Goal: Information Seeking & Learning: Learn about a topic

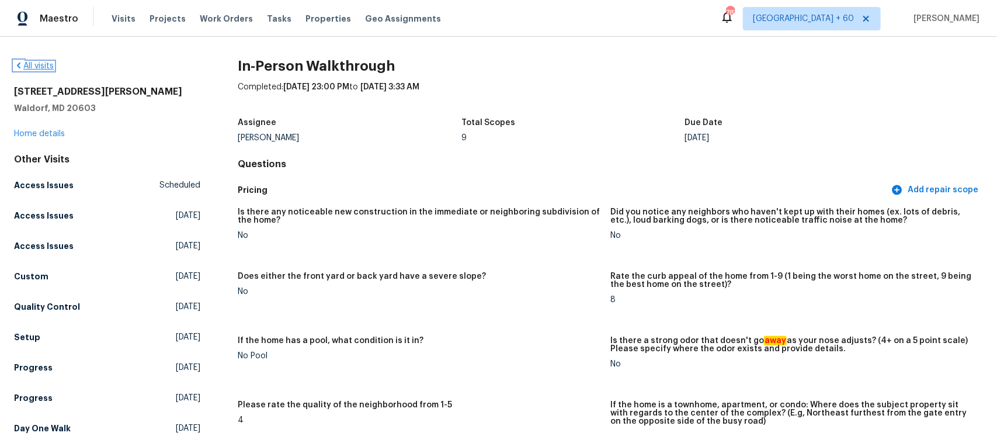
click at [38, 67] on link "All visits" at bounding box center [34, 66] width 40 height 8
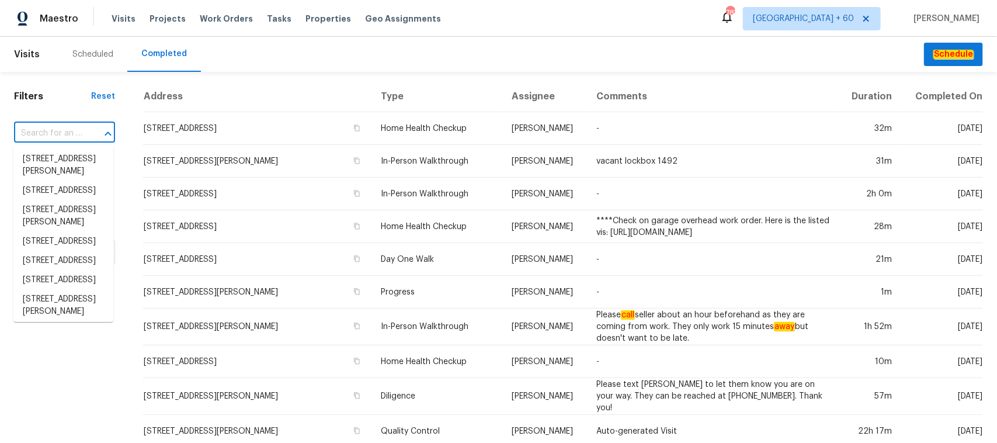
click at [59, 132] on input "text" at bounding box center [48, 133] width 68 height 18
paste input "[STREET_ADDRESS]"
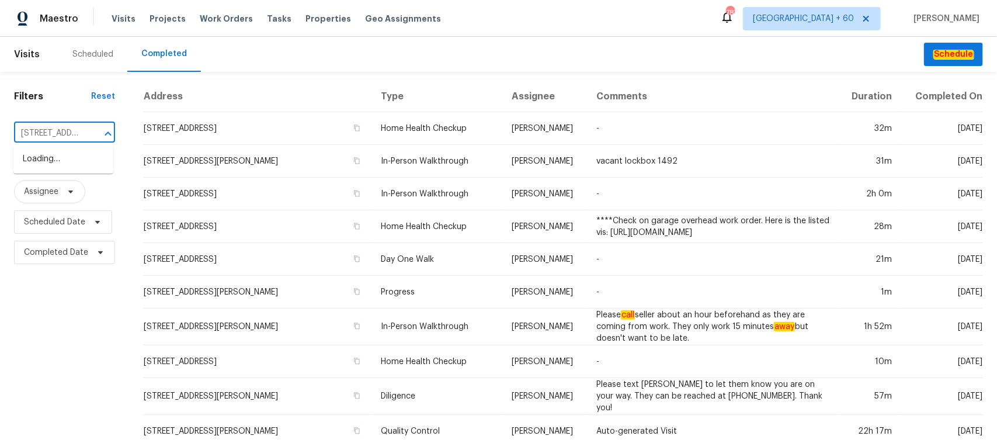
scroll to position [0, 76]
type input "[STREET_ADDRESS]"
click at [47, 154] on li "[STREET_ADDRESS]" at bounding box center [63, 158] width 100 height 19
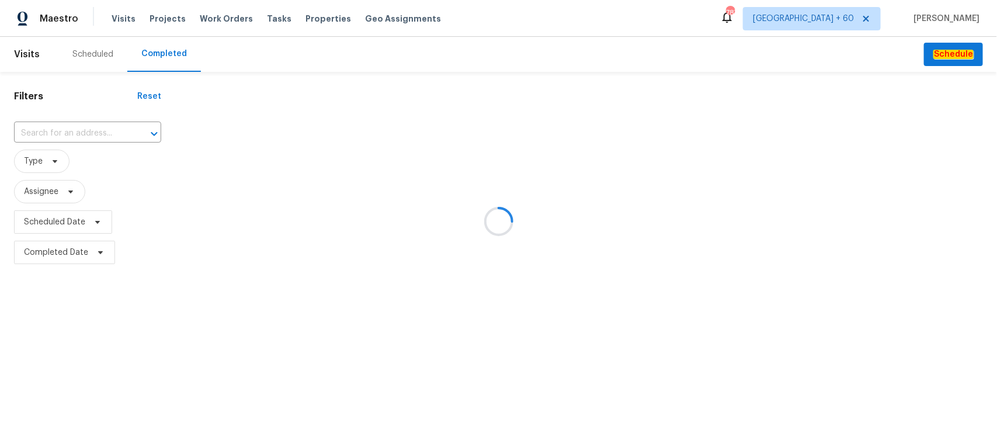
type input "[STREET_ADDRESS]"
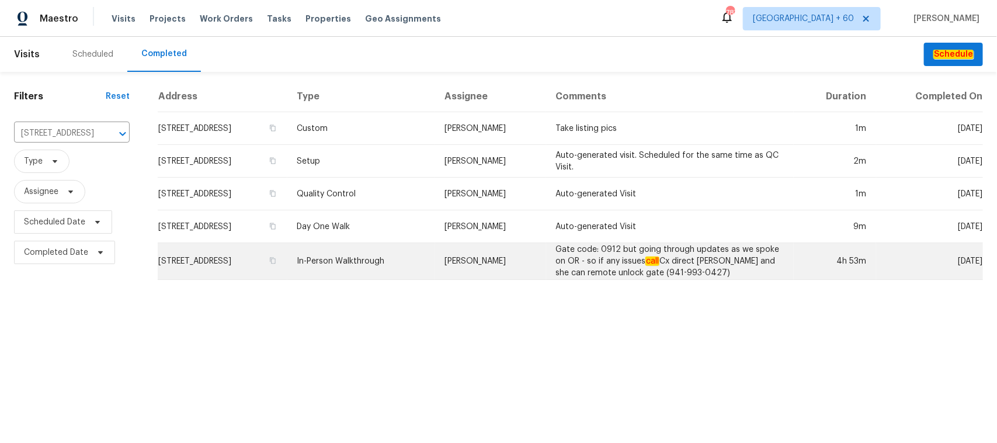
click at [377, 262] on td "In-Person Walkthrough" at bounding box center [361, 261] width 148 height 37
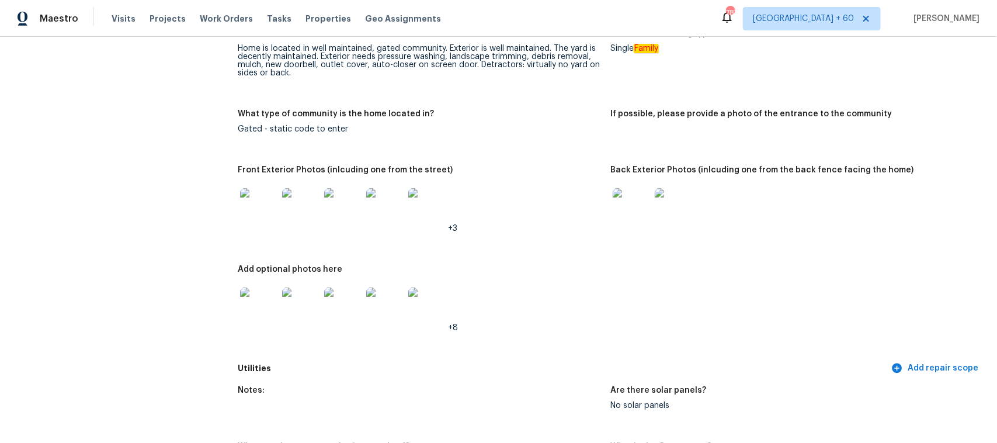
scroll to position [438, 0]
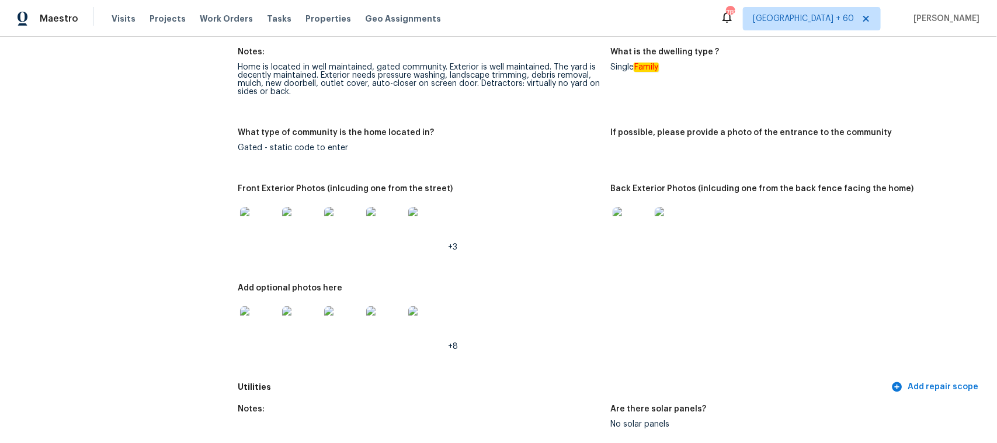
click at [632, 222] on img at bounding box center [631, 225] width 37 height 37
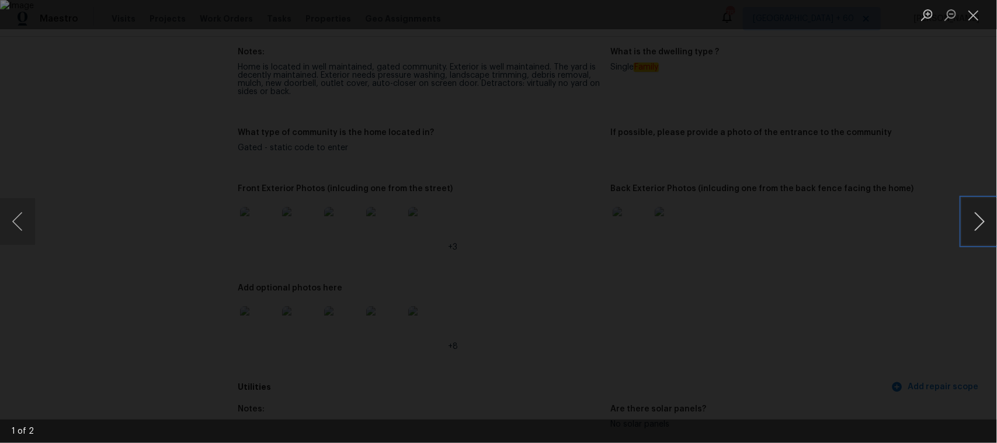
click at [976, 226] on button "Next image" at bounding box center [979, 221] width 35 height 47
click at [977, 9] on button "Close lightbox" at bounding box center [973, 15] width 23 height 20
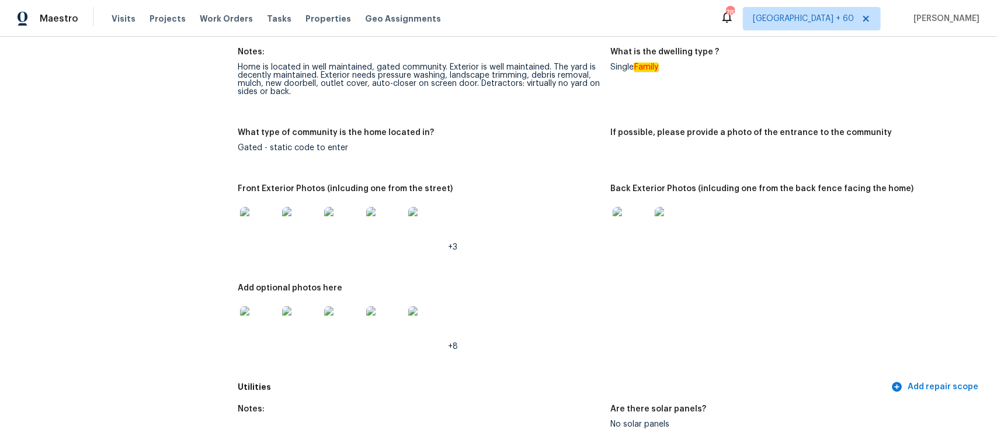
click at [256, 323] on img at bounding box center [258, 324] width 37 height 37
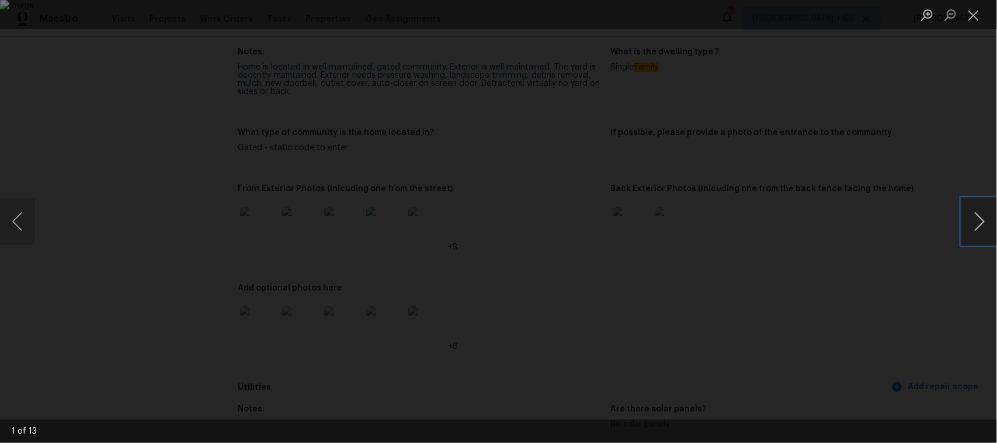
click at [970, 228] on button "Next image" at bounding box center [979, 221] width 35 height 47
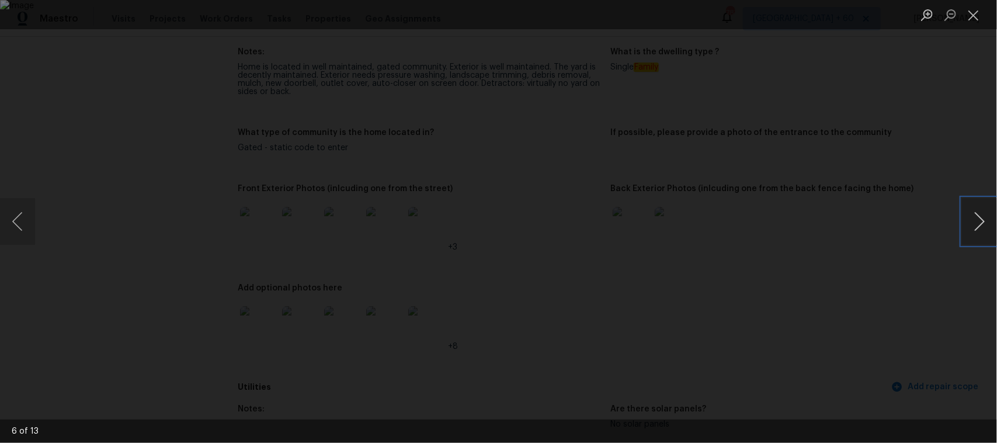
click at [970, 228] on button "Next image" at bounding box center [979, 221] width 35 height 47
click at [973, 19] on button "Close lightbox" at bounding box center [973, 15] width 23 height 20
